Goal: Information Seeking & Learning: Understand process/instructions

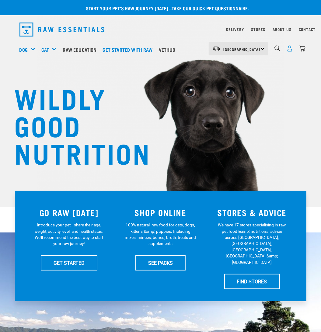
click at [289, 51] on img "dropdown navigation" at bounding box center [290, 48] width 6 height 6
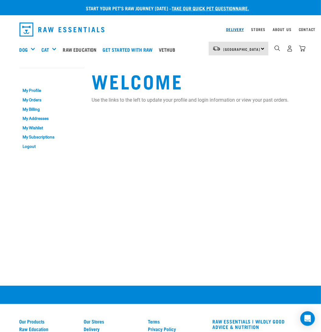
click at [239, 30] on link "Delivery" at bounding box center [235, 29] width 18 height 2
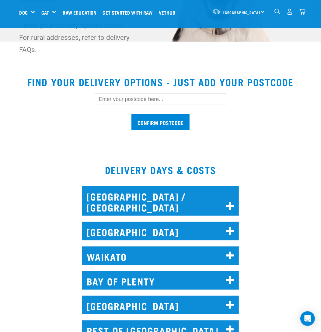
scroll to position [152, 0]
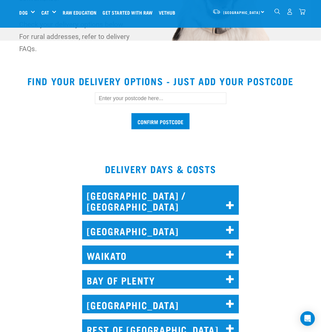
click at [133, 227] on h2 "[GEOGRAPHIC_DATA]" at bounding box center [160, 230] width 157 height 19
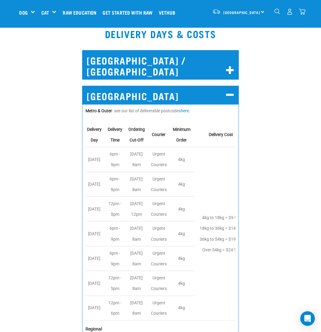
scroll to position [274, 0]
